Goal: Transaction & Acquisition: Download file/media

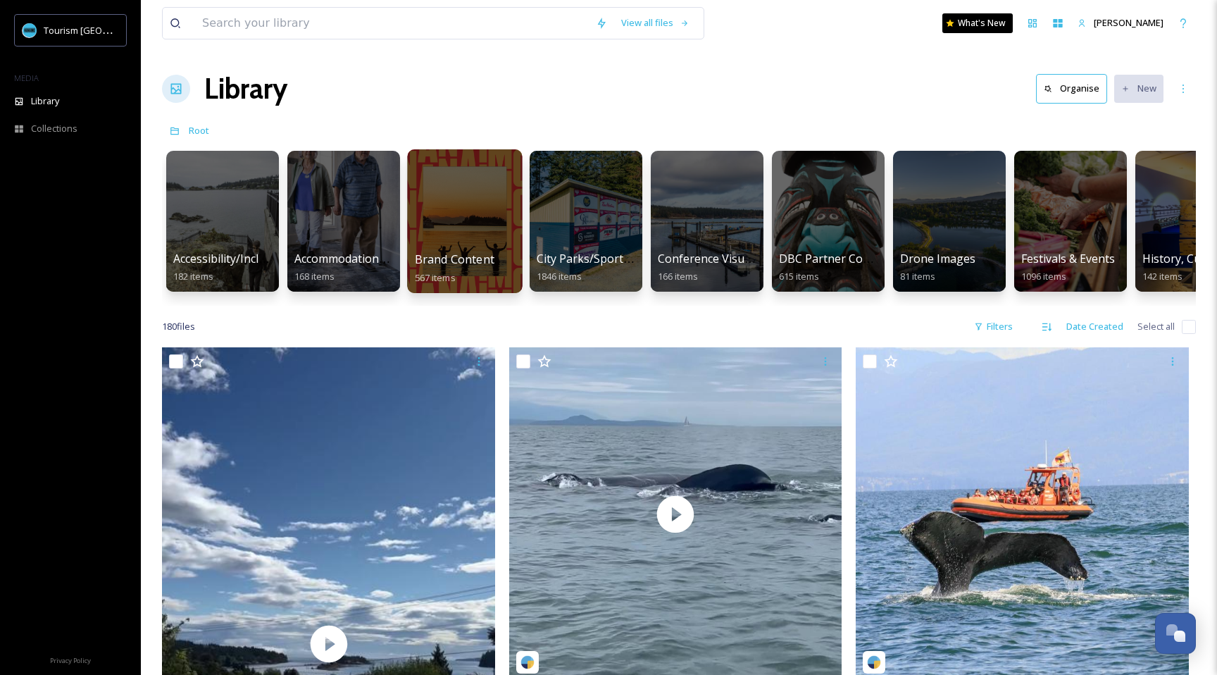
click at [422, 207] on div at bounding box center [464, 221] width 115 height 144
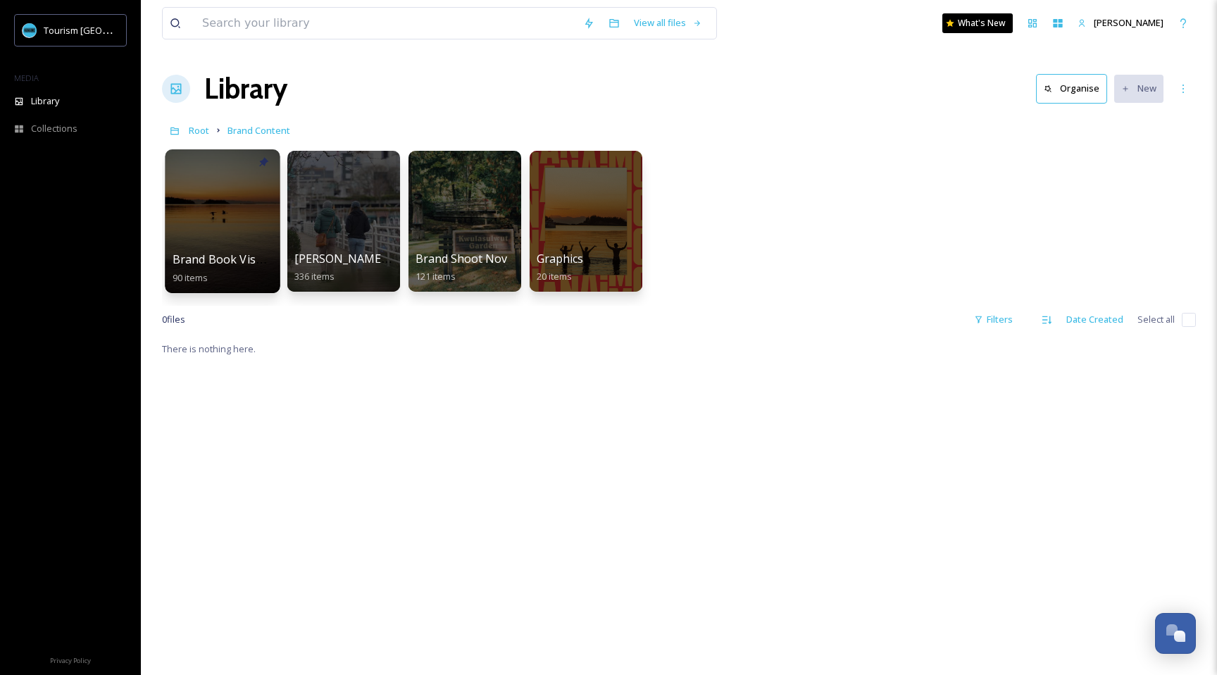
click at [220, 261] on span "Brand Book Visuals" at bounding box center [226, 258] width 106 height 15
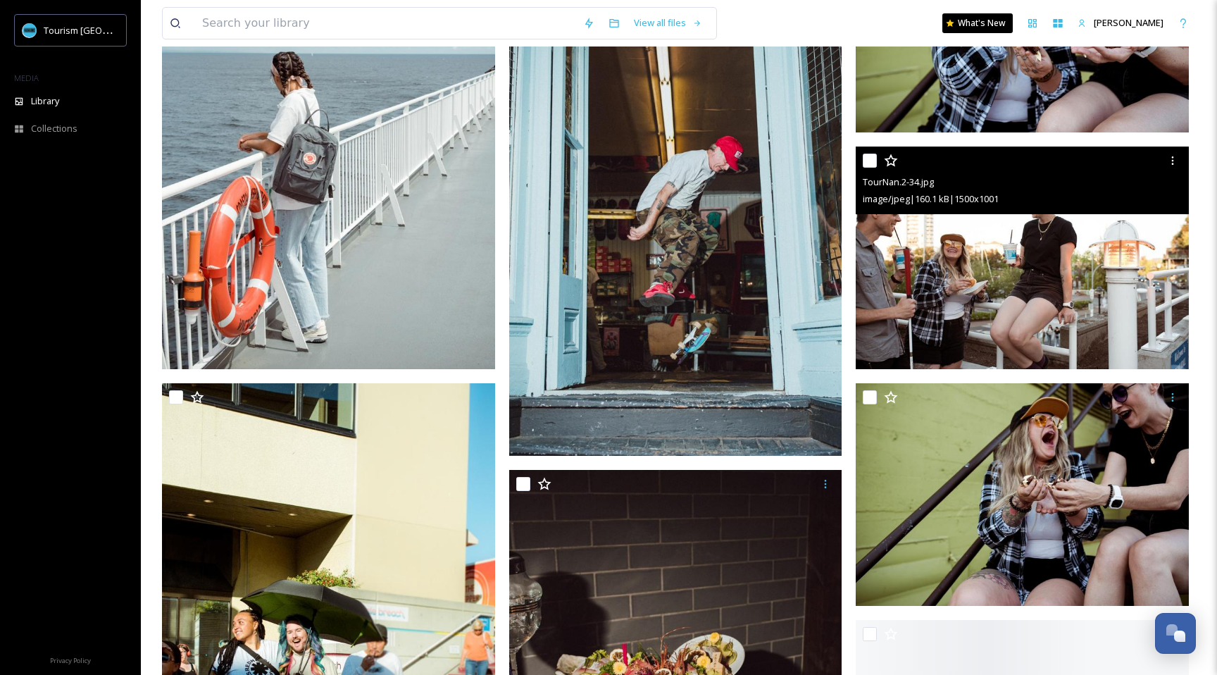
scroll to position [3013, 0]
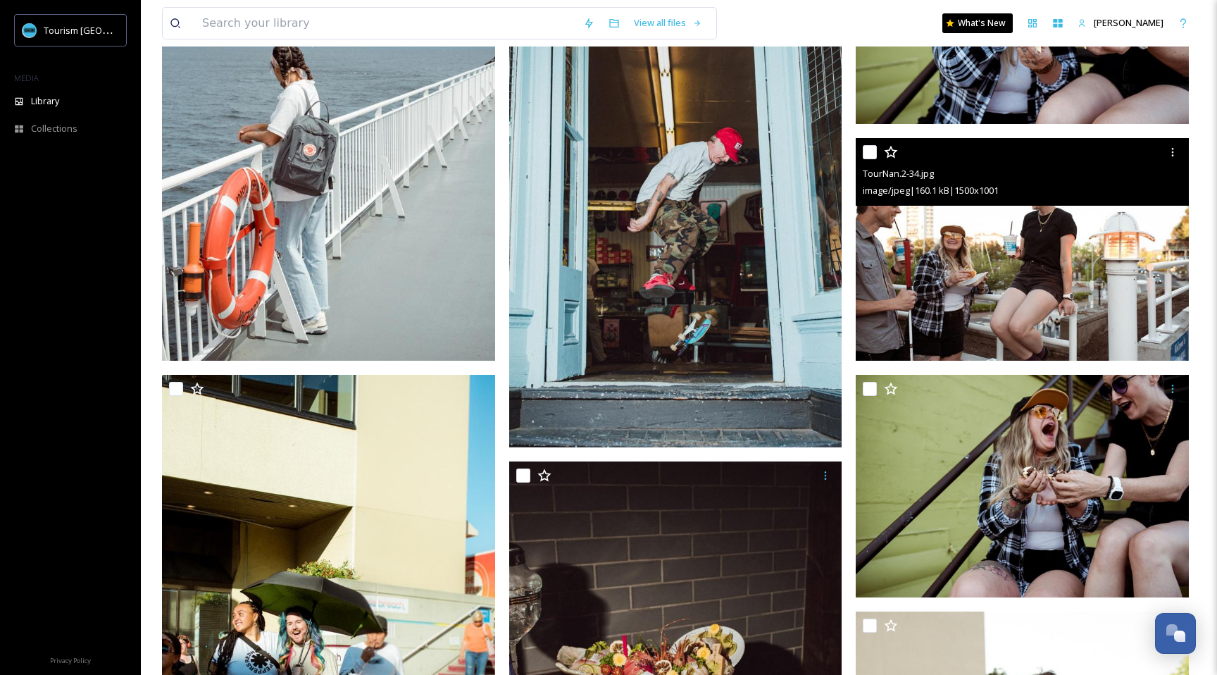
click at [982, 337] on img at bounding box center [1022, 249] width 333 height 223
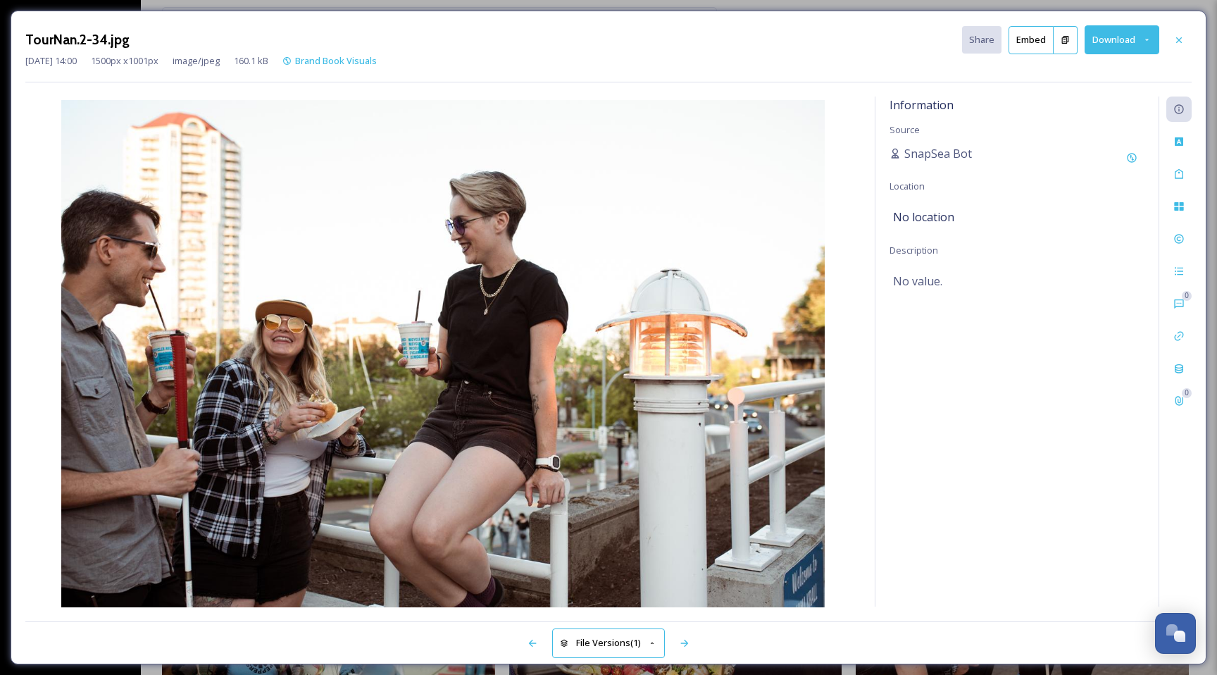
click at [1136, 30] on button "Download" at bounding box center [1122, 39] width 75 height 29
click at [1180, 40] on icon at bounding box center [1179, 40] width 6 height 6
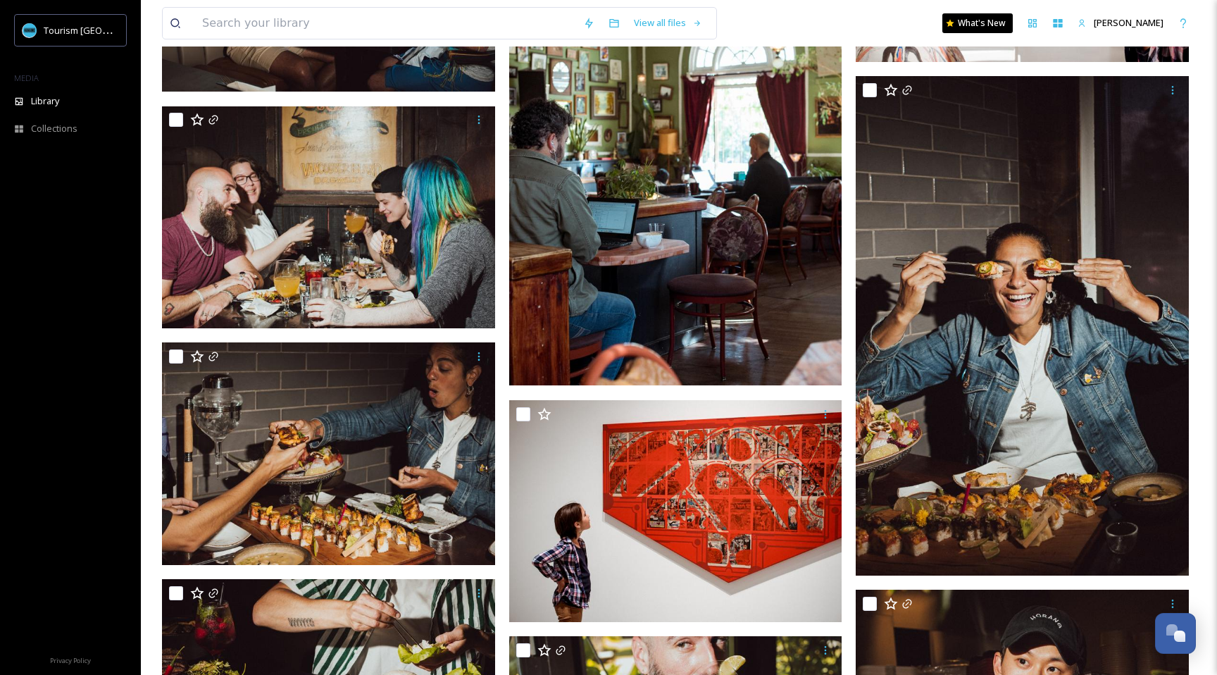
scroll to position [8690, 0]
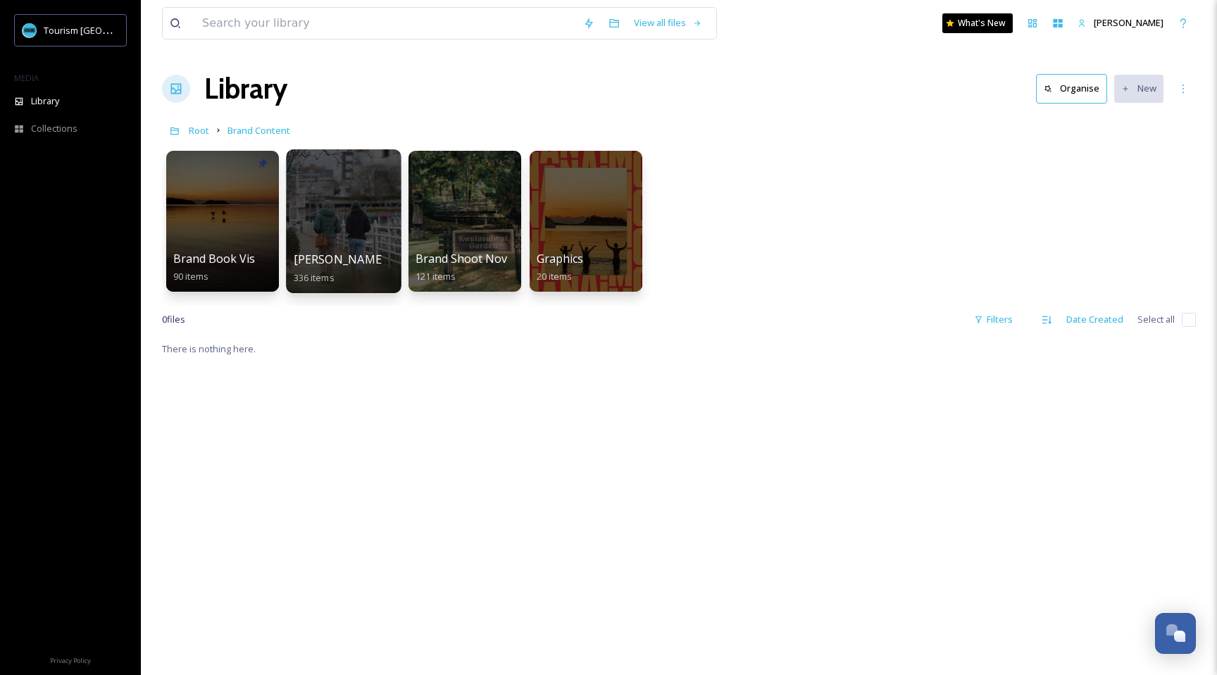
click at [354, 246] on div at bounding box center [343, 221] width 115 height 144
click at [220, 239] on div at bounding box center [222, 221] width 115 height 144
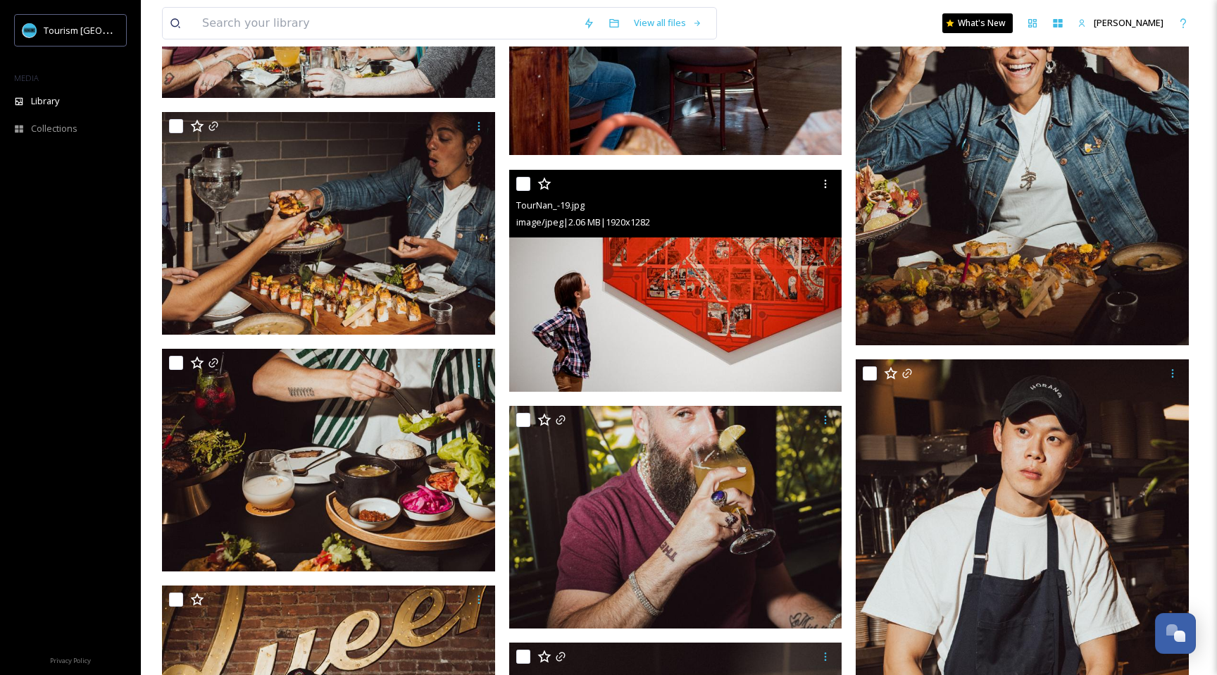
scroll to position [9057, 0]
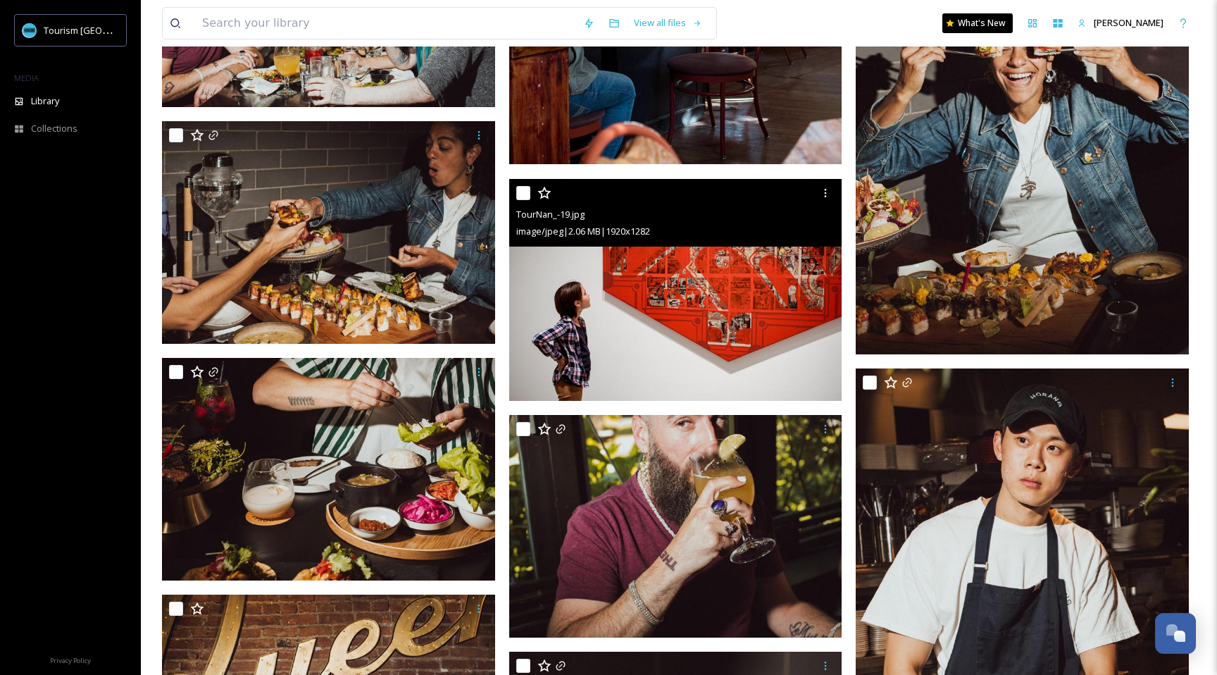
click at [529, 198] on input "checkbox" at bounding box center [523, 193] width 14 height 14
checkbox input "true"
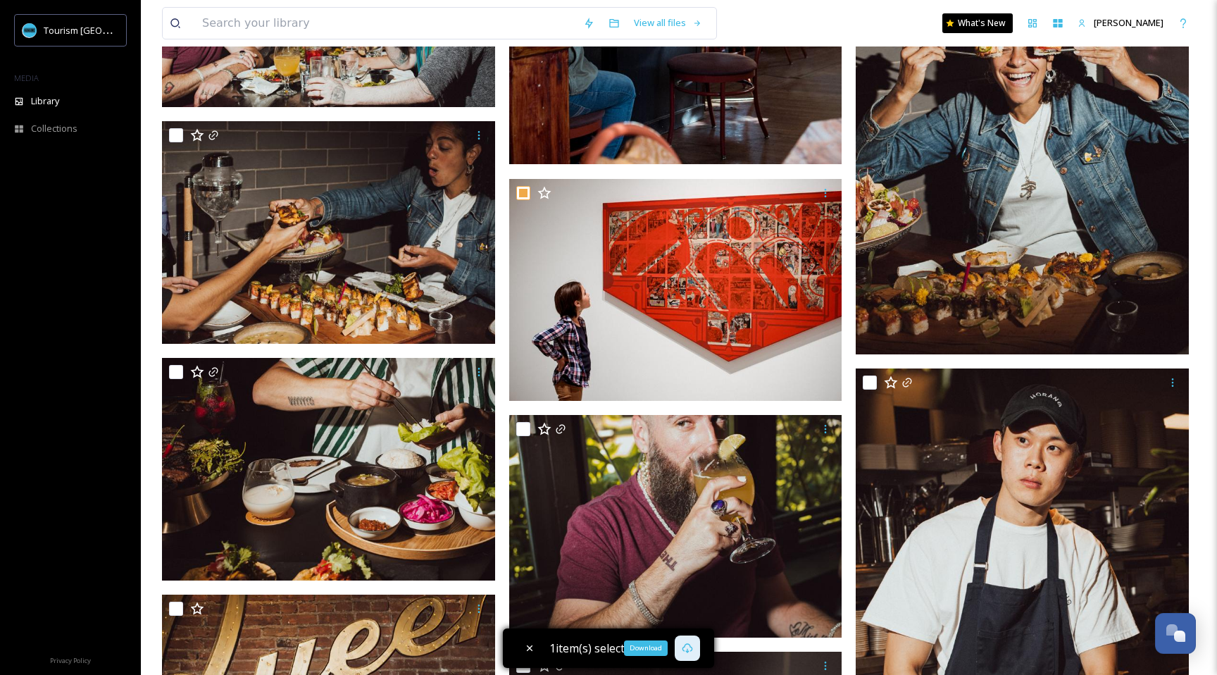
click at [686, 647] on icon at bounding box center [687, 647] width 11 height 11
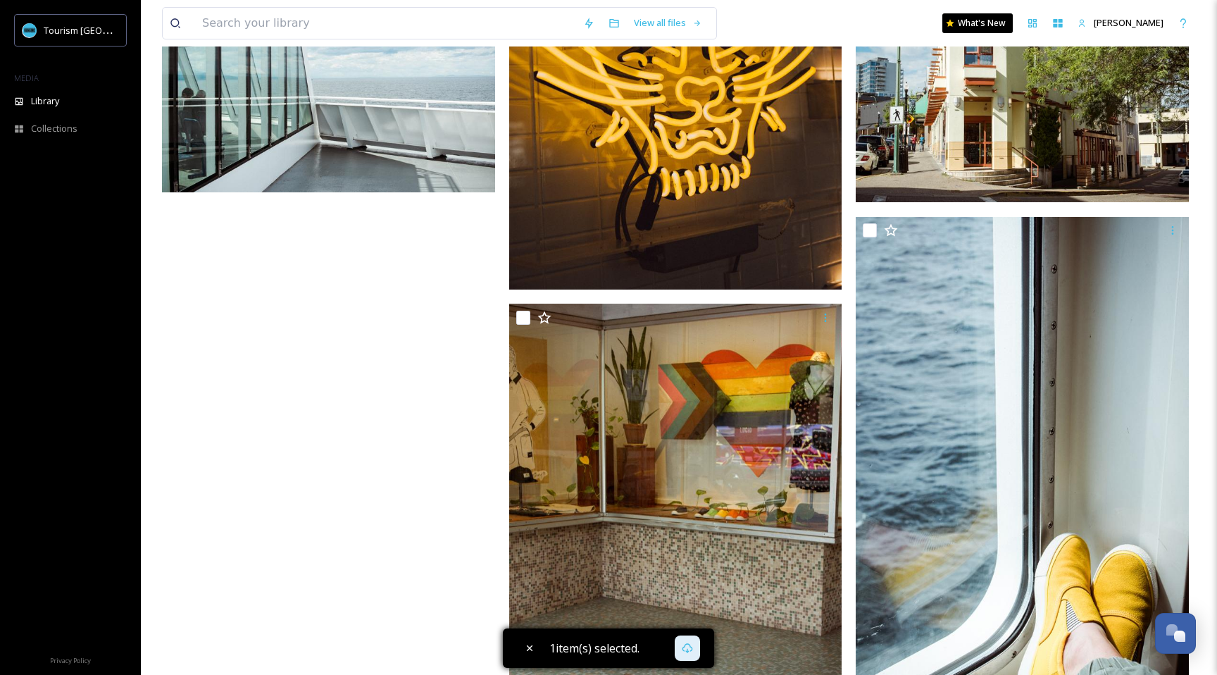
scroll to position [10578, 0]
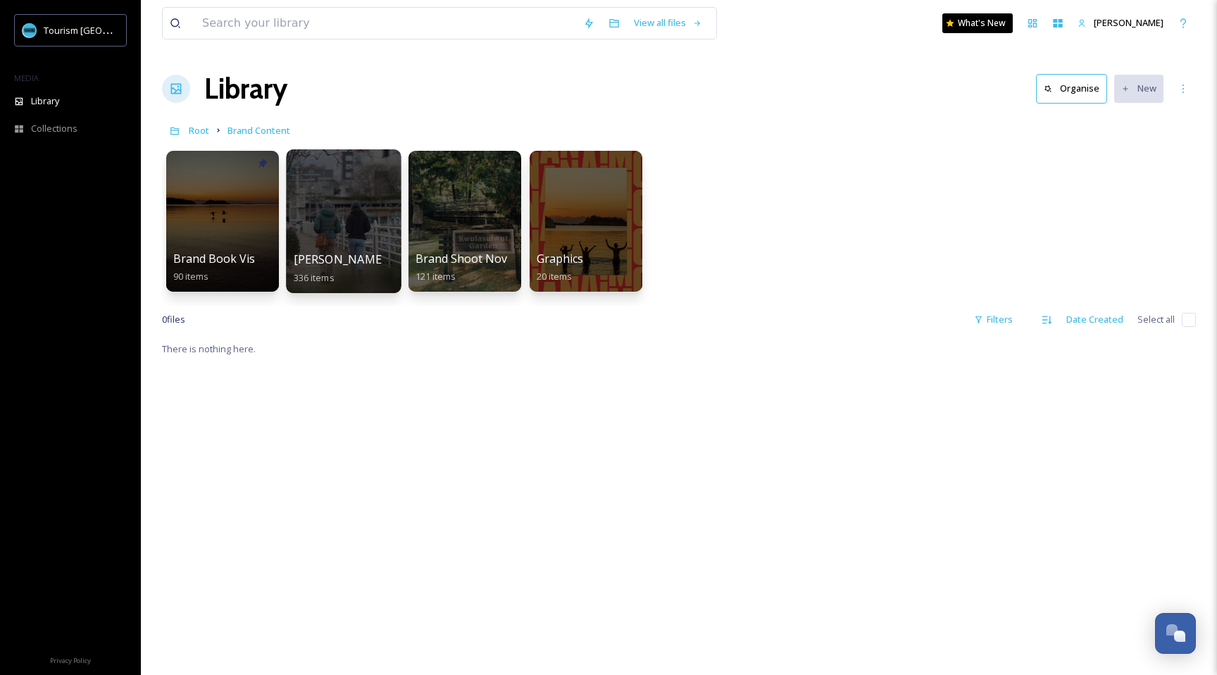
click at [311, 221] on div at bounding box center [343, 221] width 115 height 144
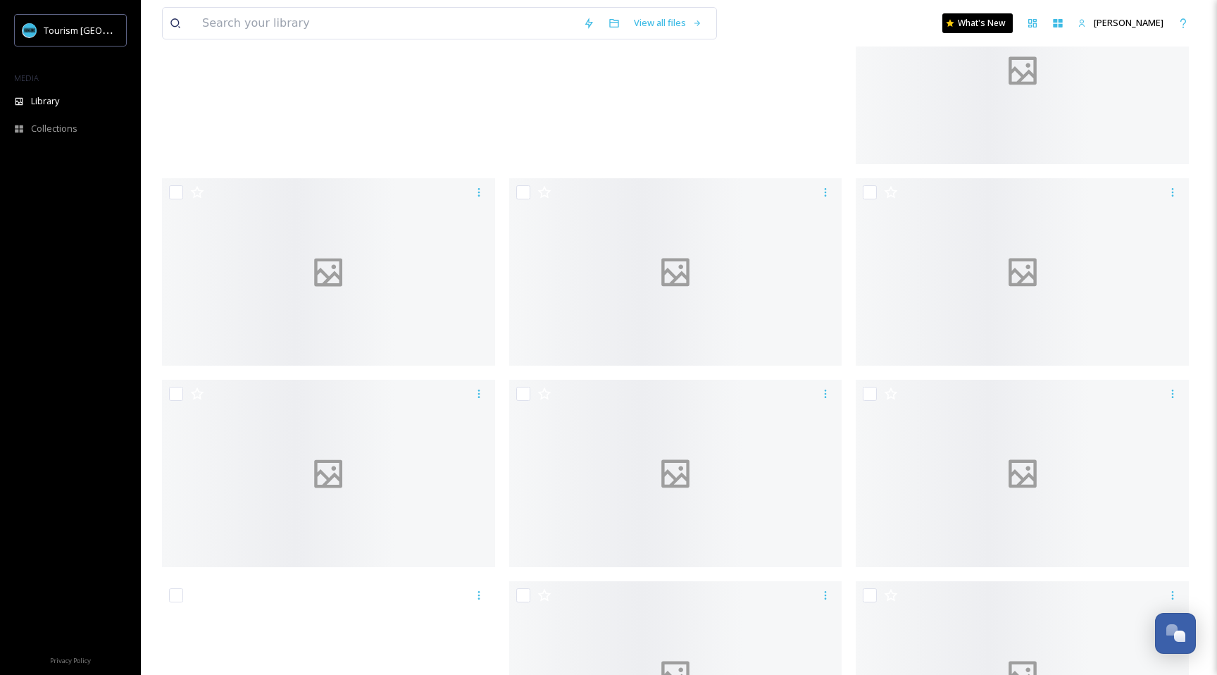
scroll to position [22096, 0]
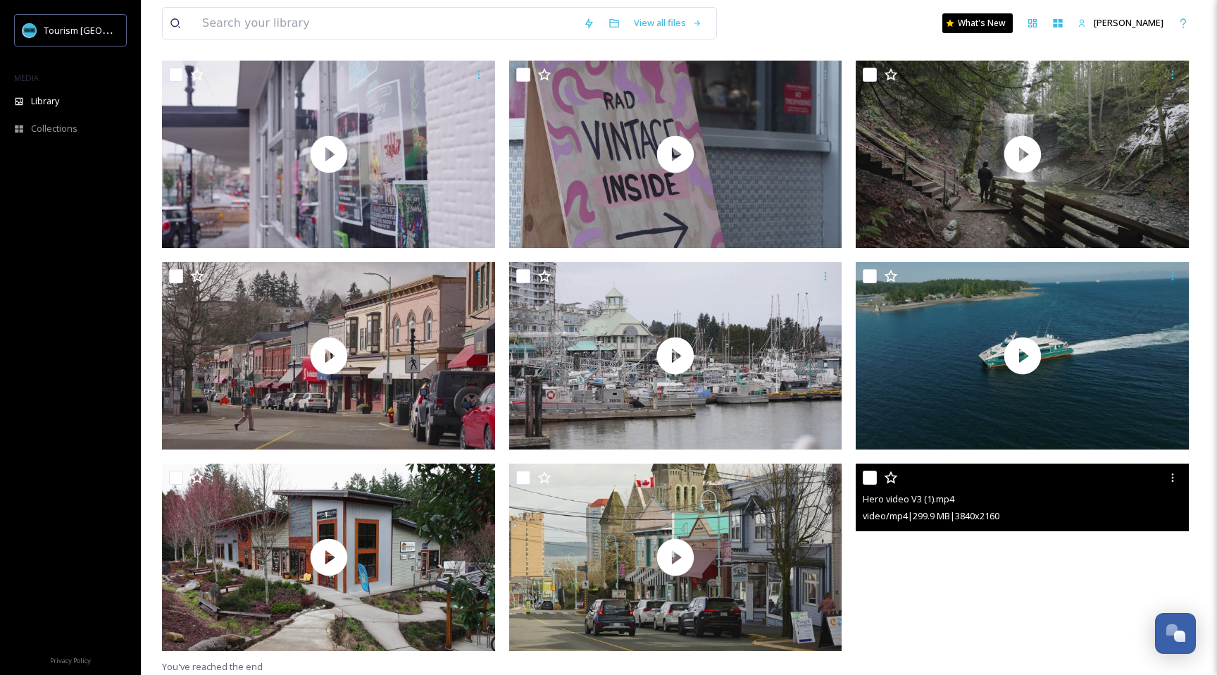
click at [975, 591] on video "Hero video V3 (1).mp4" at bounding box center [1022, 557] width 333 height 187
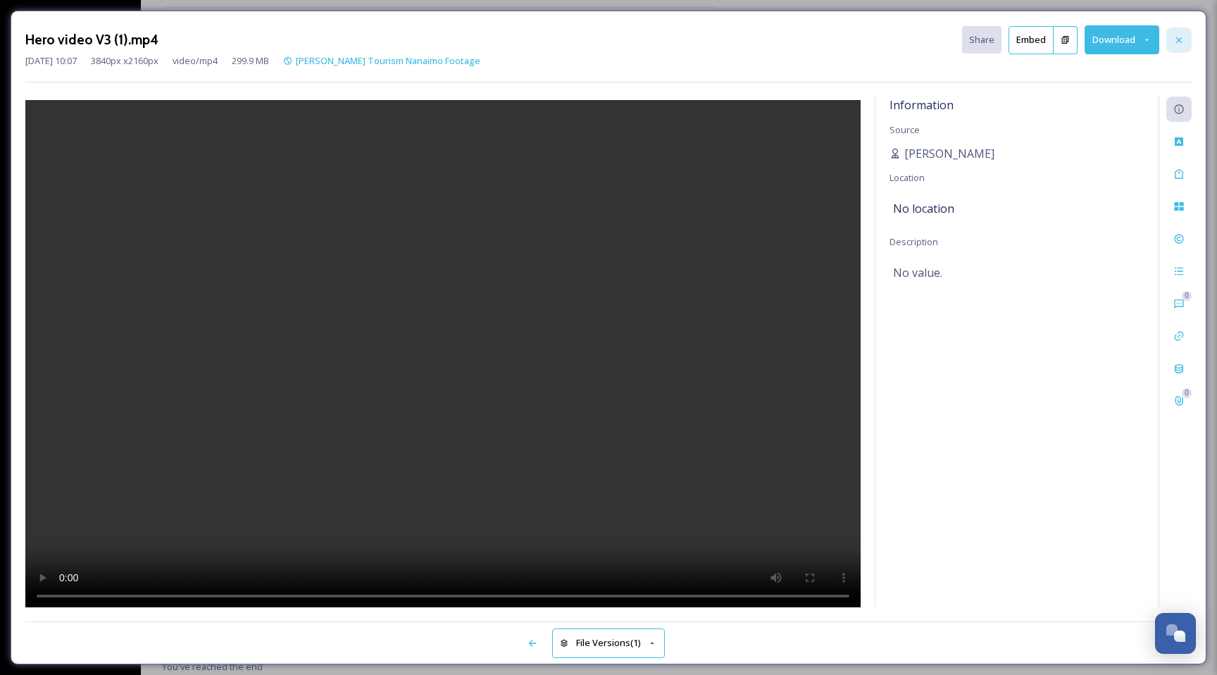
click at [1183, 41] on icon at bounding box center [1179, 40] width 11 height 11
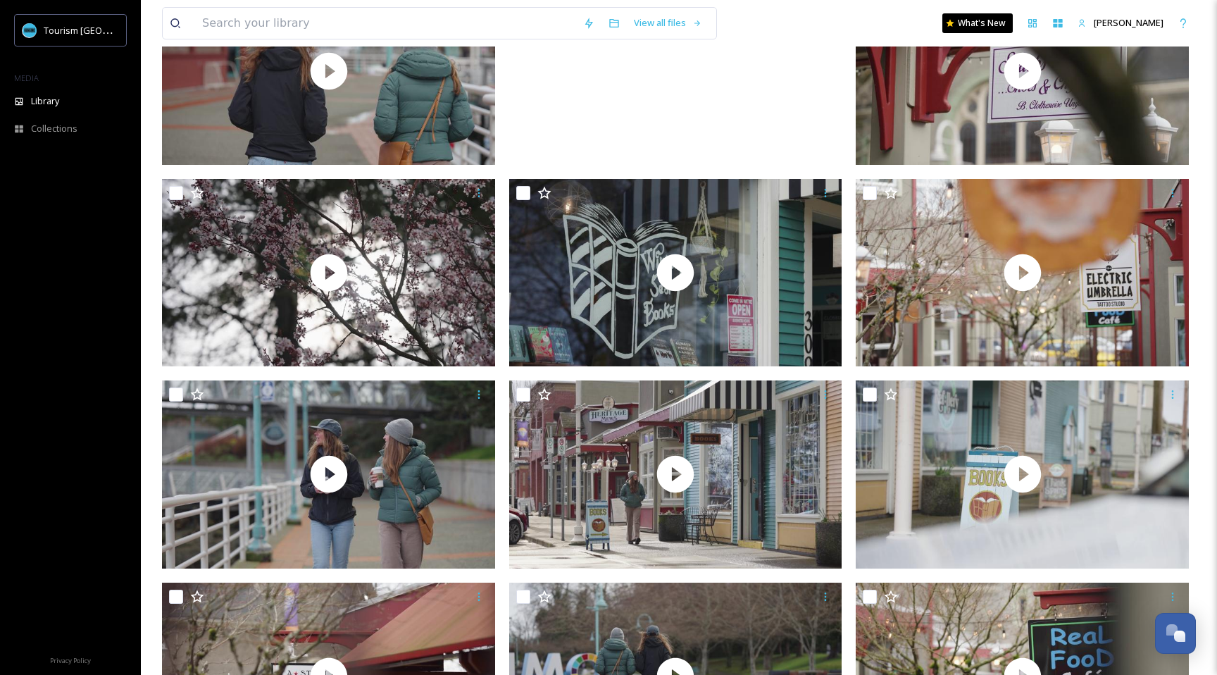
scroll to position [1051, 0]
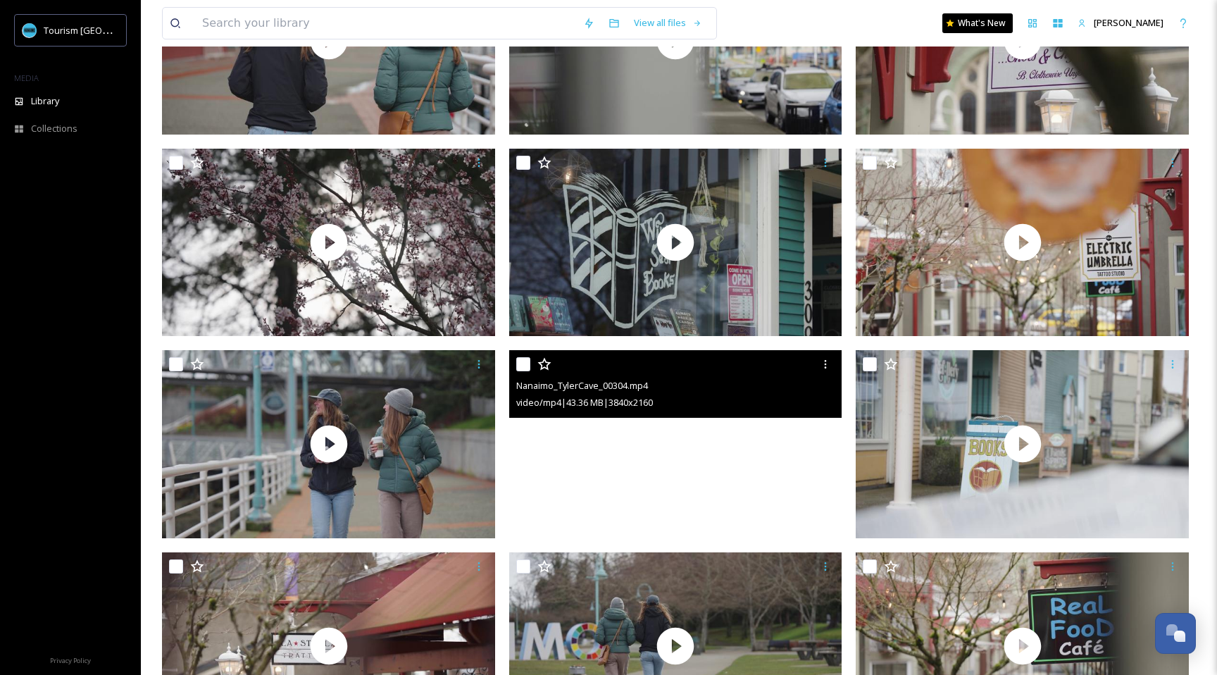
click at [602, 474] on video "Nanaimo_TylerCave_00304.mp4" at bounding box center [675, 443] width 333 height 187
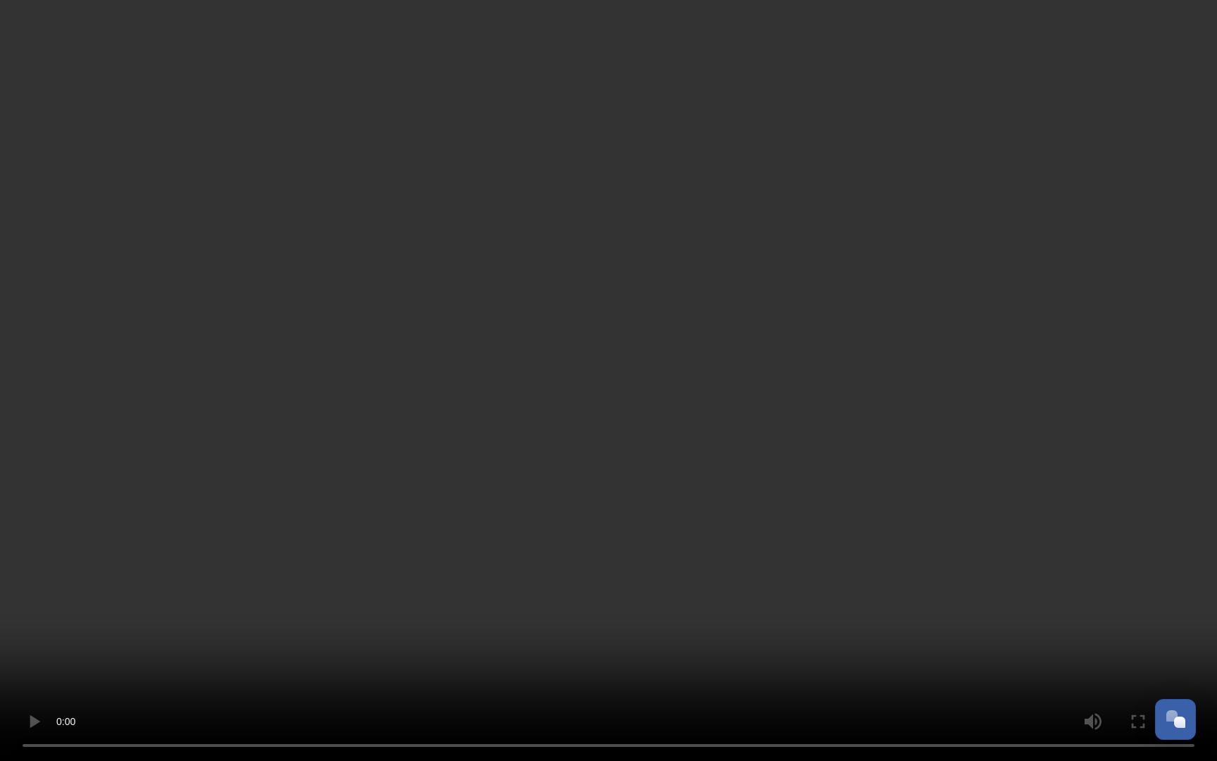
click at [559, 418] on video at bounding box center [608, 380] width 1217 height 761
